Goal: Task Accomplishment & Management: Manage account settings

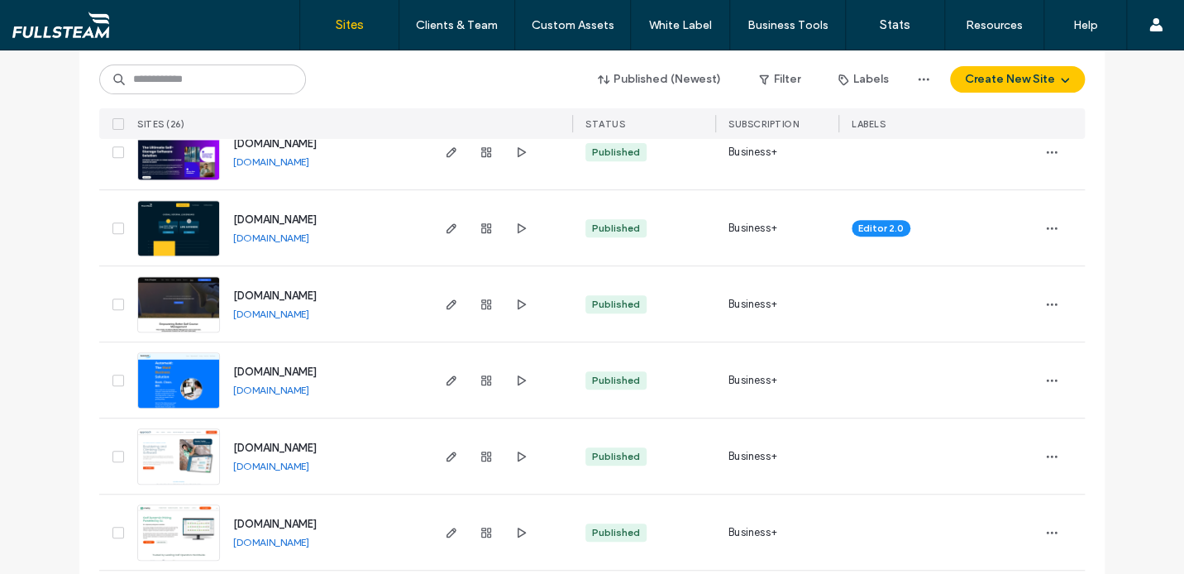
scroll to position [300, 0]
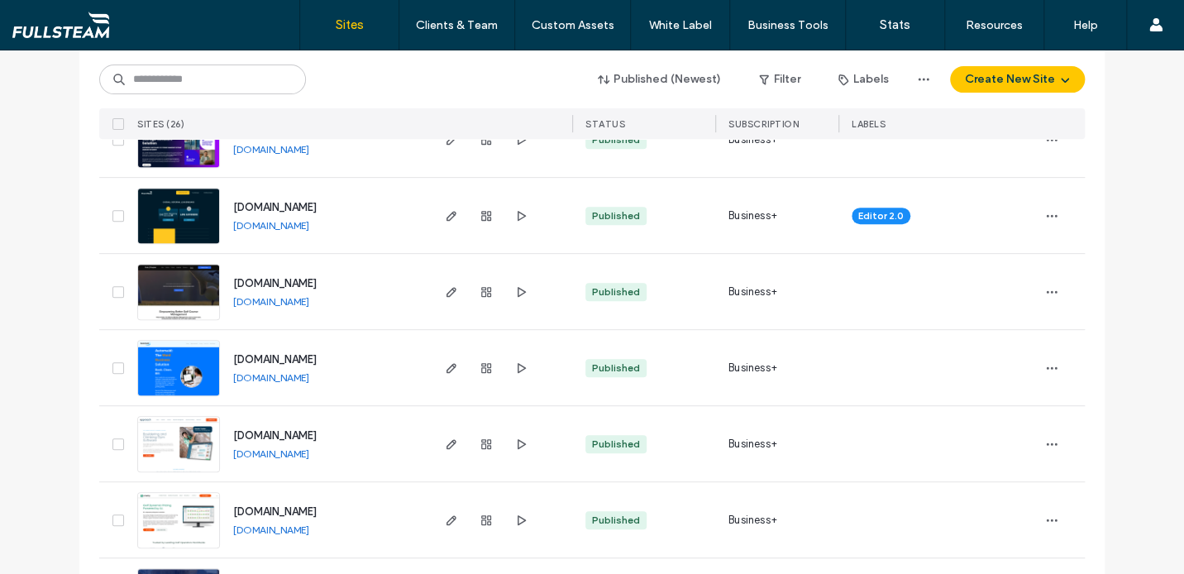
click at [182, 428] on img at bounding box center [178, 473] width 81 height 112
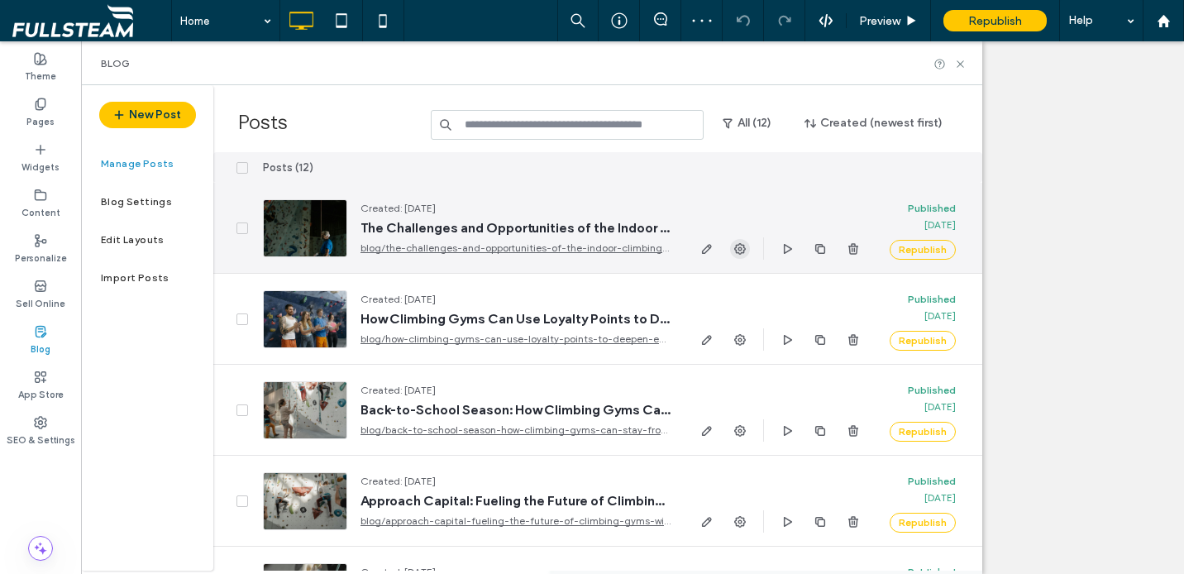
click at [730, 249] on span "button" at bounding box center [740, 249] width 20 height 20
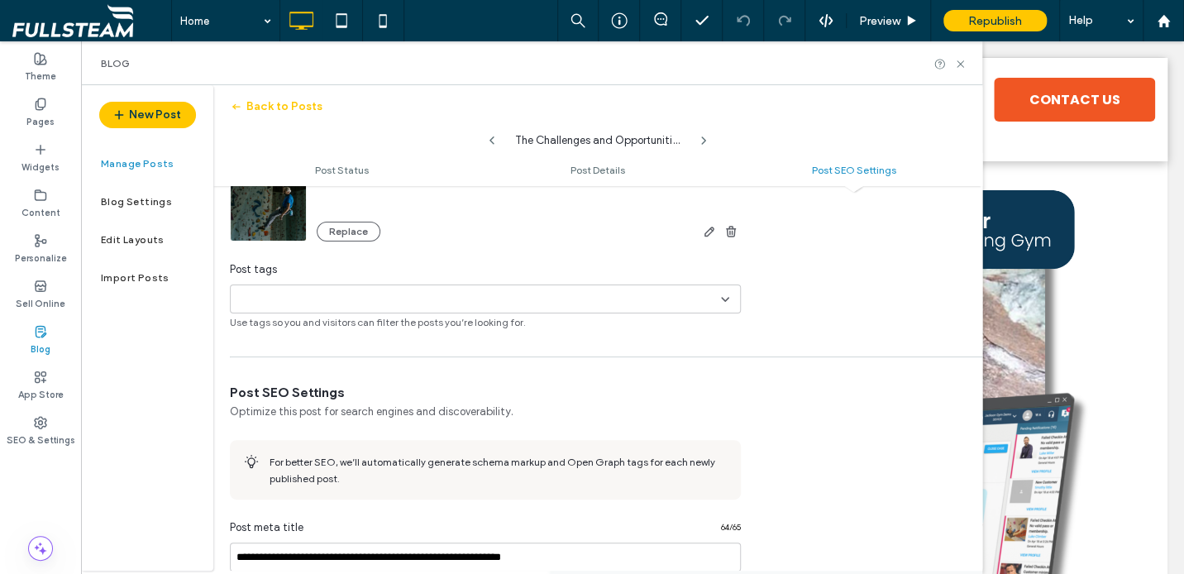
scroll to position [554, 0]
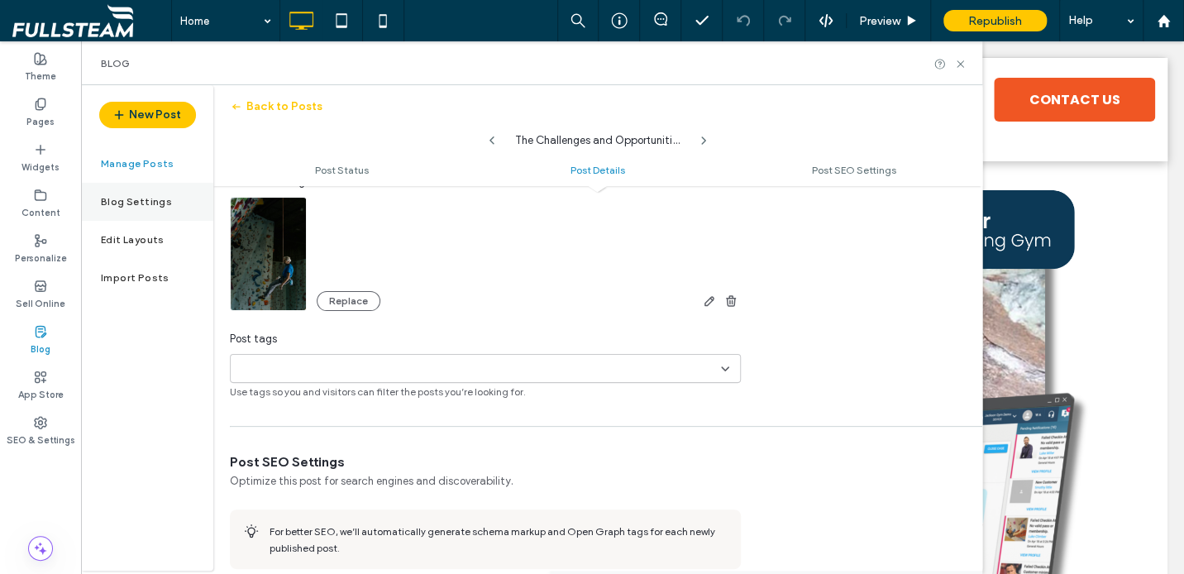
click at [162, 198] on label "Blog Settings" at bounding box center [136, 202] width 71 height 12
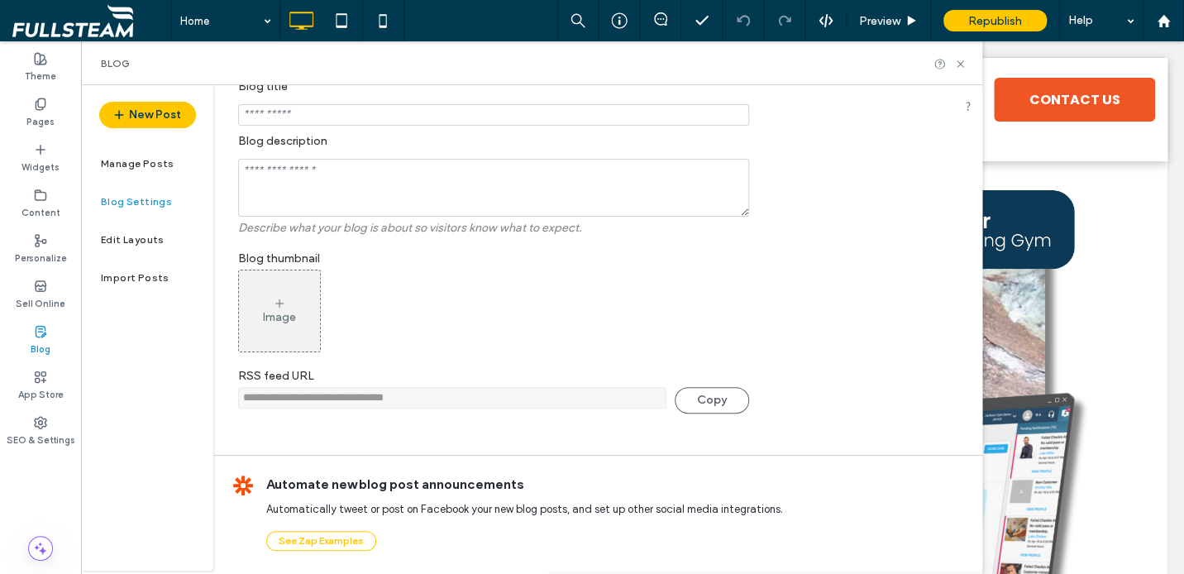
scroll to position [422, 0]
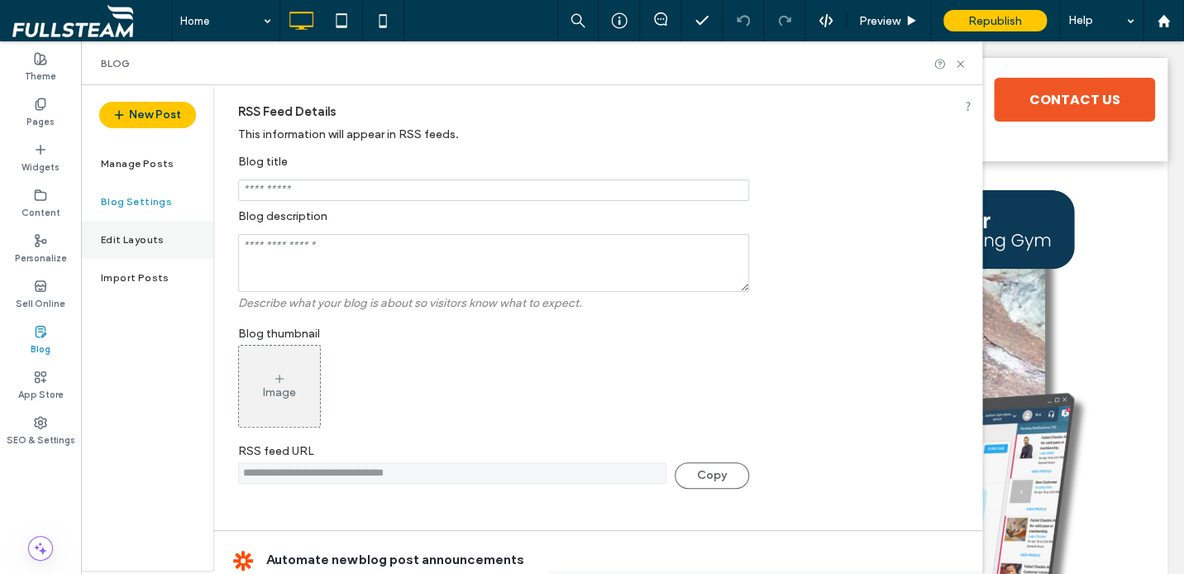
click at [141, 239] on label "Edit Layouts" at bounding box center [133, 240] width 64 height 12
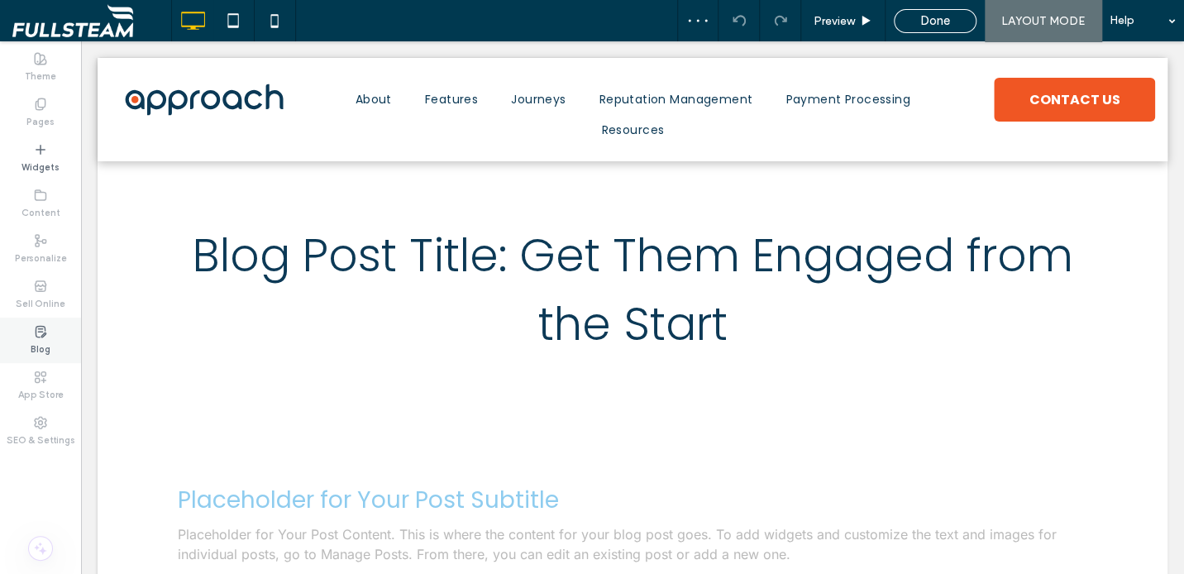
click at [43, 318] on div "Blog" at bounding box center [40, 340] width 81 height 45
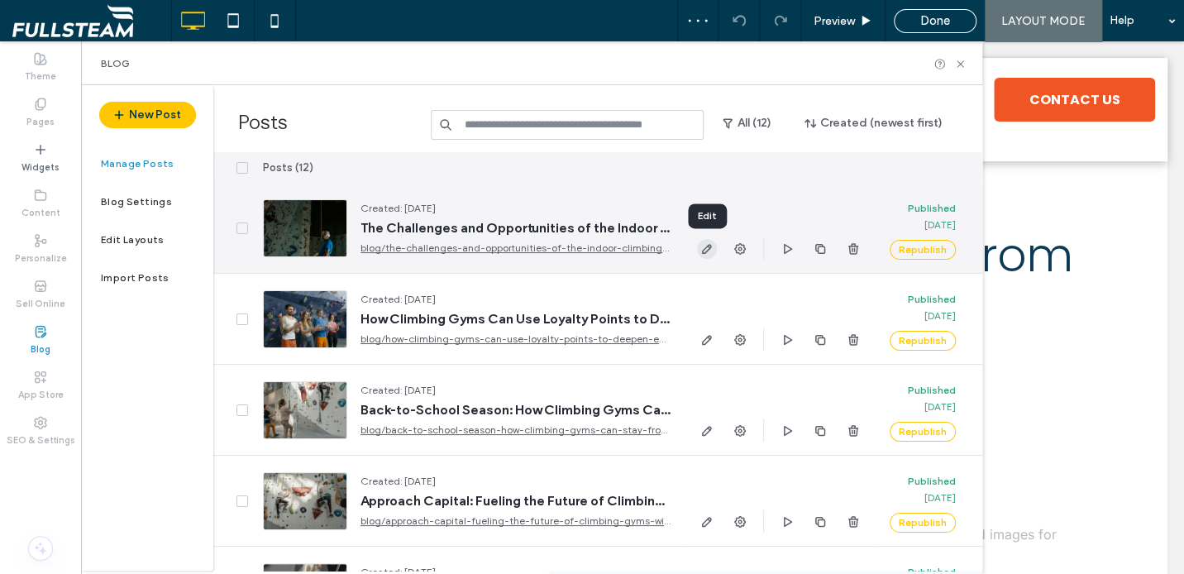
click at [711, 251] on icon "button" at bounding box center [707, 248] width 13 height 13
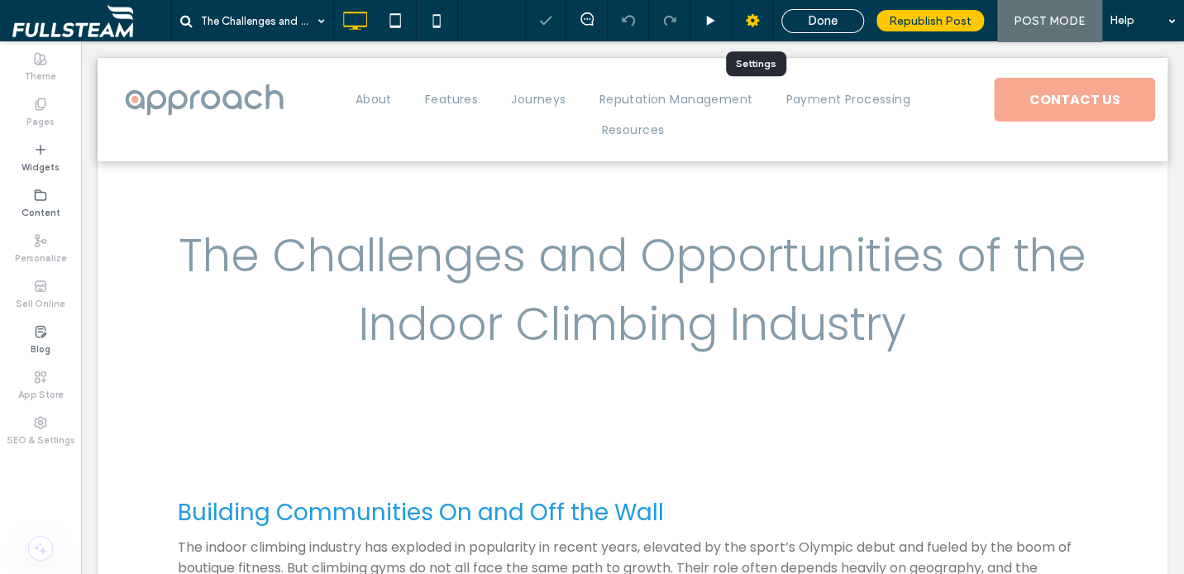
click at [758, 24] on use at bounding box center [752, 20] width 13 height 13
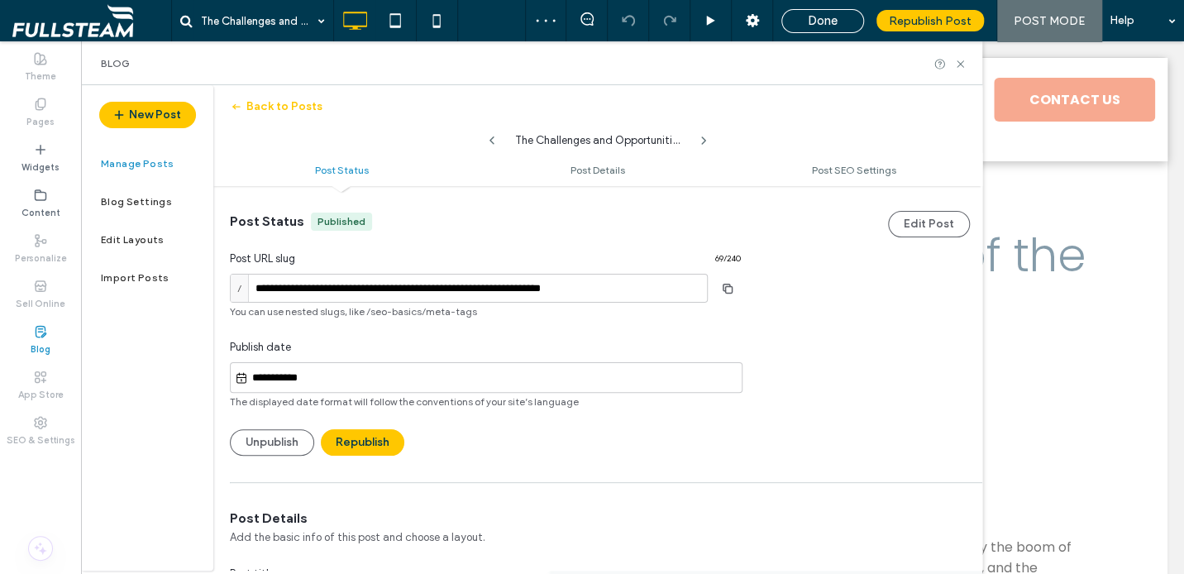
click at [612, 177] on ul "Post Status Post Details Post SEO Settings" at bounding box center [597, 169] width 769 height 33
click at [611, 174] on span "Post Details" at bounding box center [598, 170] width 55 height 12
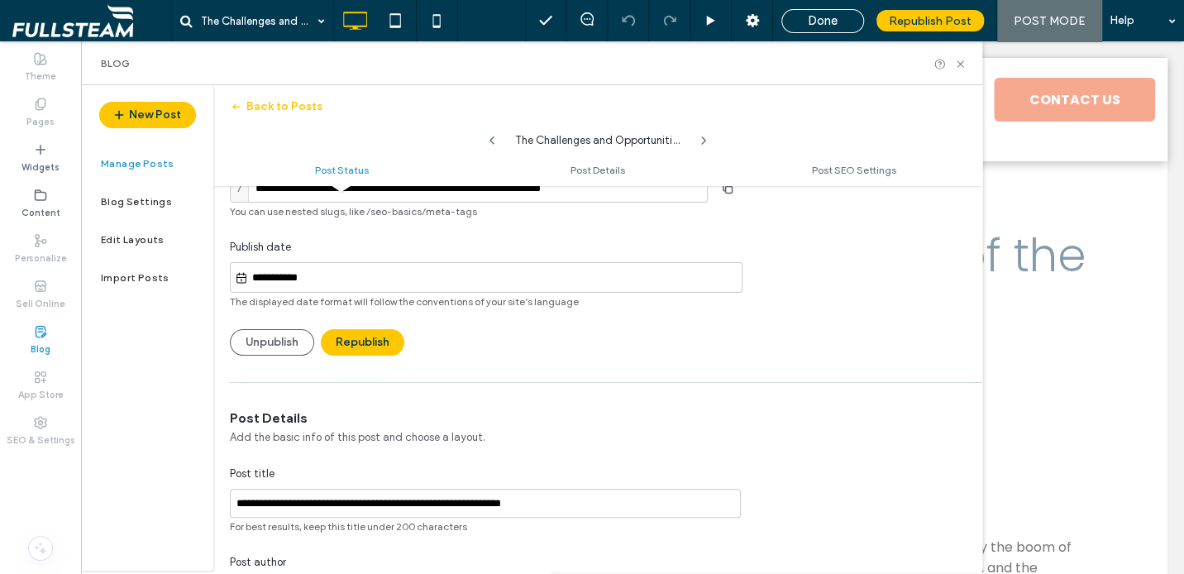
scroll to position [97, 0]
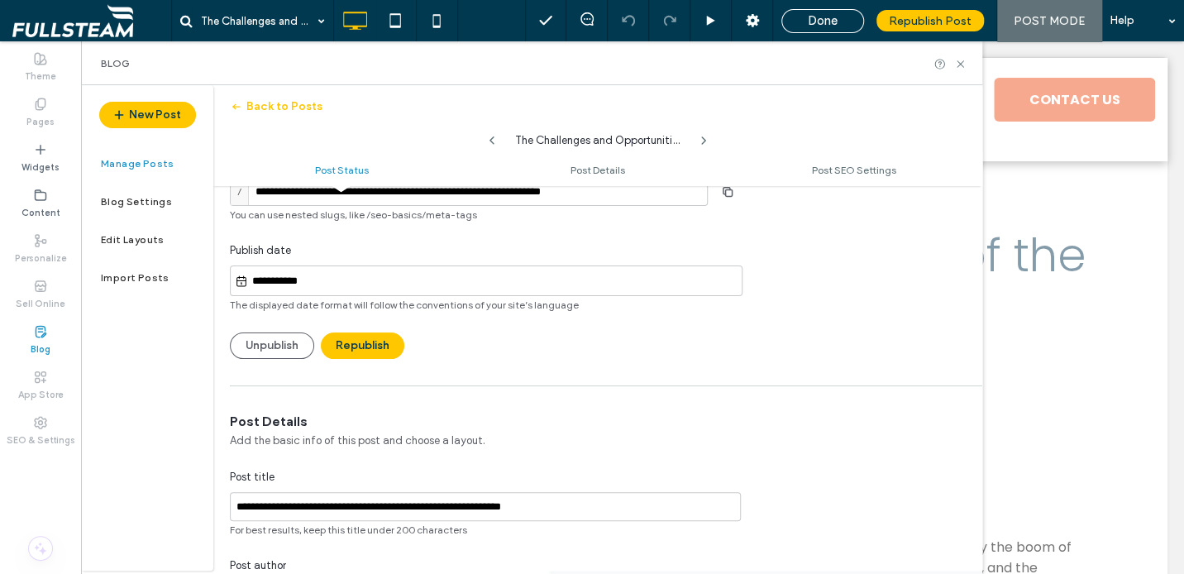
click at [419, 298] on span "The displayed date format will follow the conventions of your site’s language" at bounding box center [485, 305] width 511 height 15
click at [812, 18] on span "Done" at bounding box center [823, 20] width 30 height 15
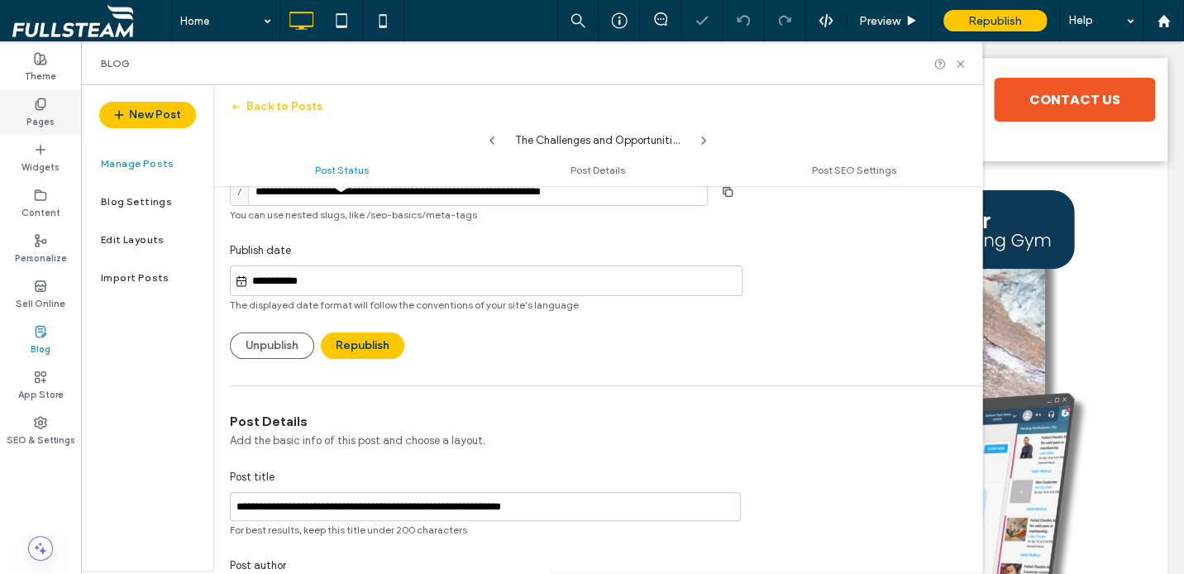
click at [31, 113] on label "Pages" at bounding box center [40, 120] width 28 height 18
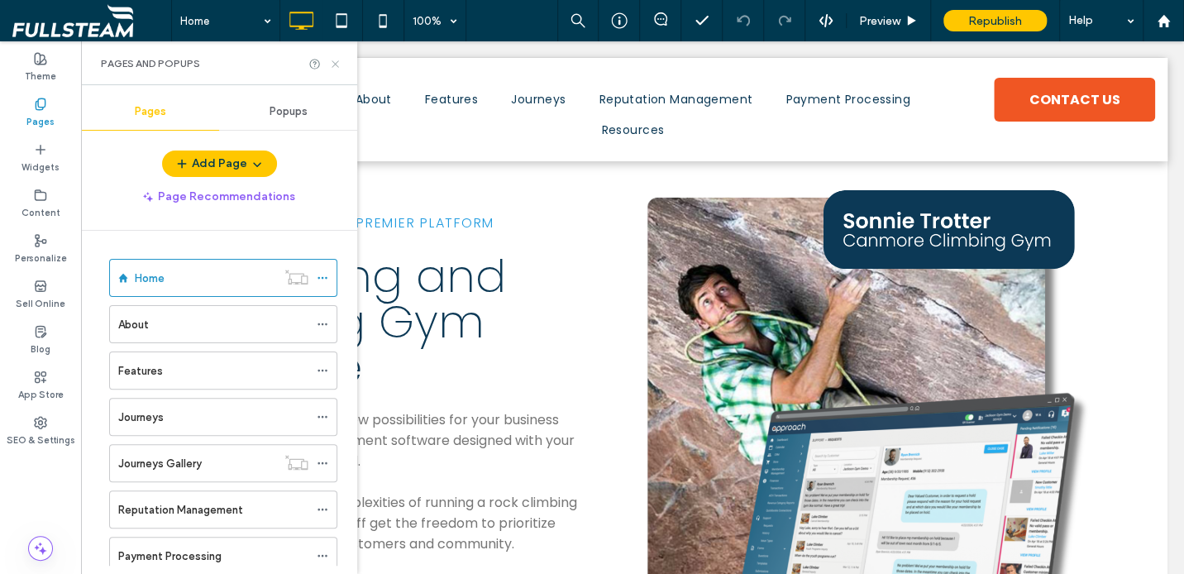
drag, startPoint x: 339, startPoint y: 63, endPoint x: 492, endPoint y: 249, distance: 240.9
click at [339, 63] on icon at bounding box center [335, 64] width 12 height 12
